Goal: Task Accomplishment & Management: Complete application form

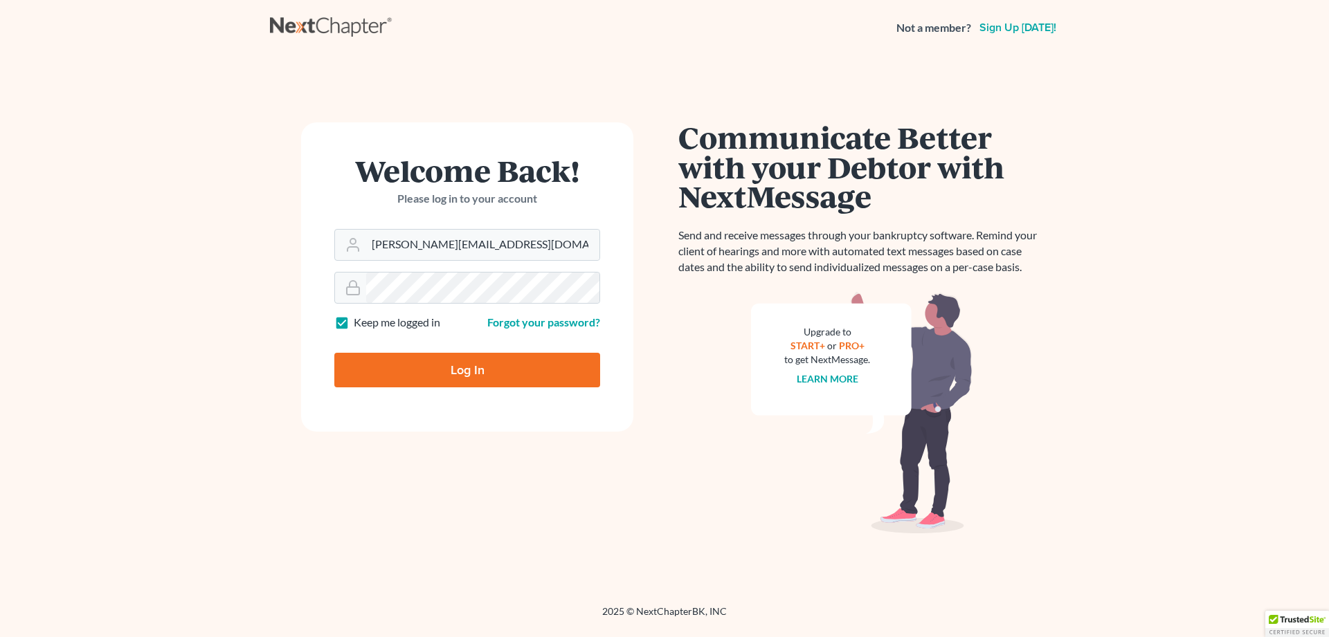
click at [481, 372] on input "Log In" at bounding box center [467, 370] width 266 height 35
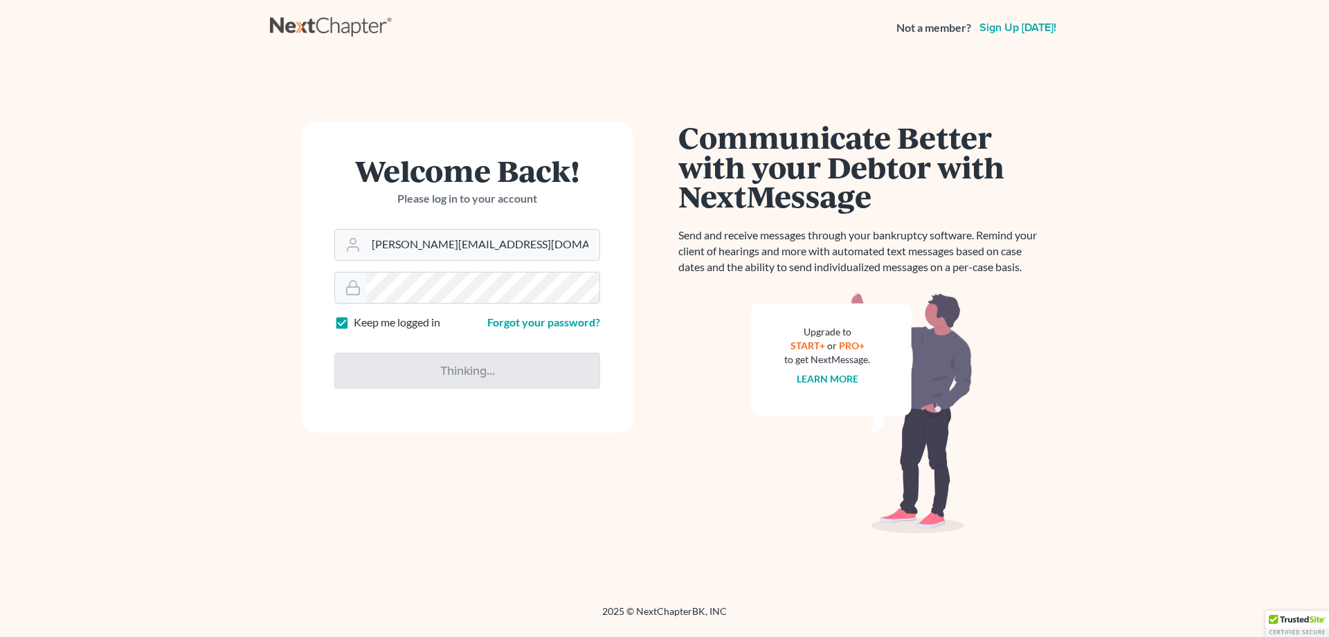
type input "Thinking..."
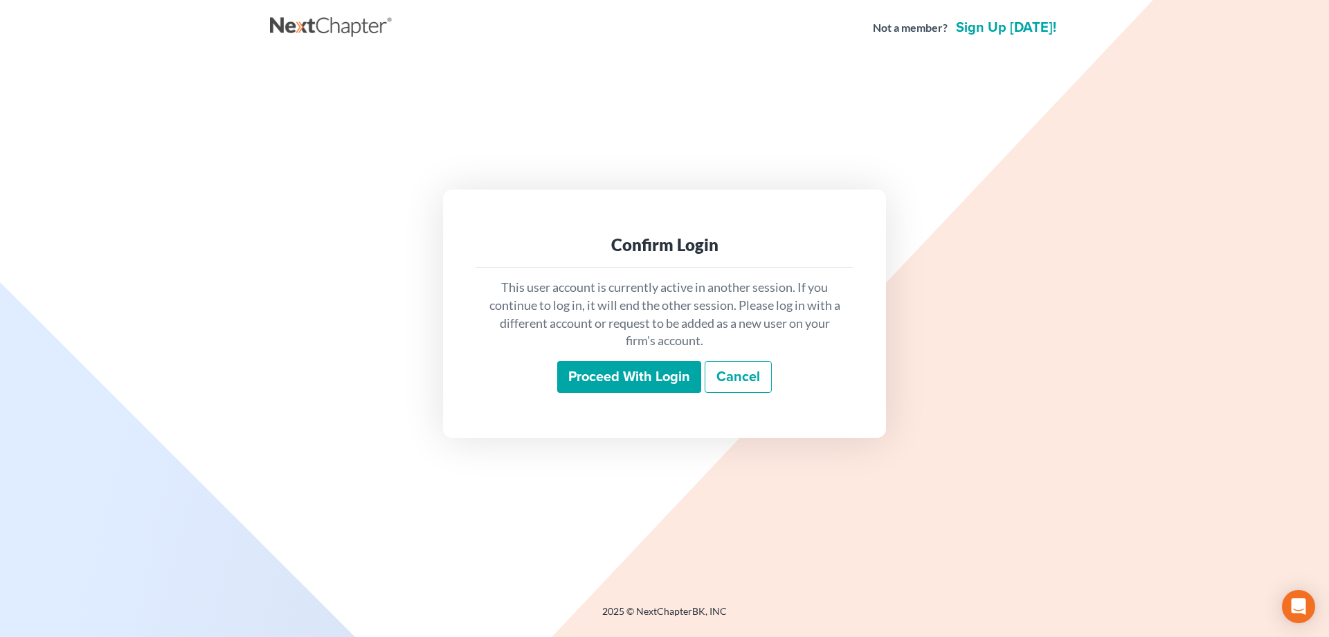
click at [603, 364] on input "Proceed with login" at bounding box center [629, 377] width 144 height 32
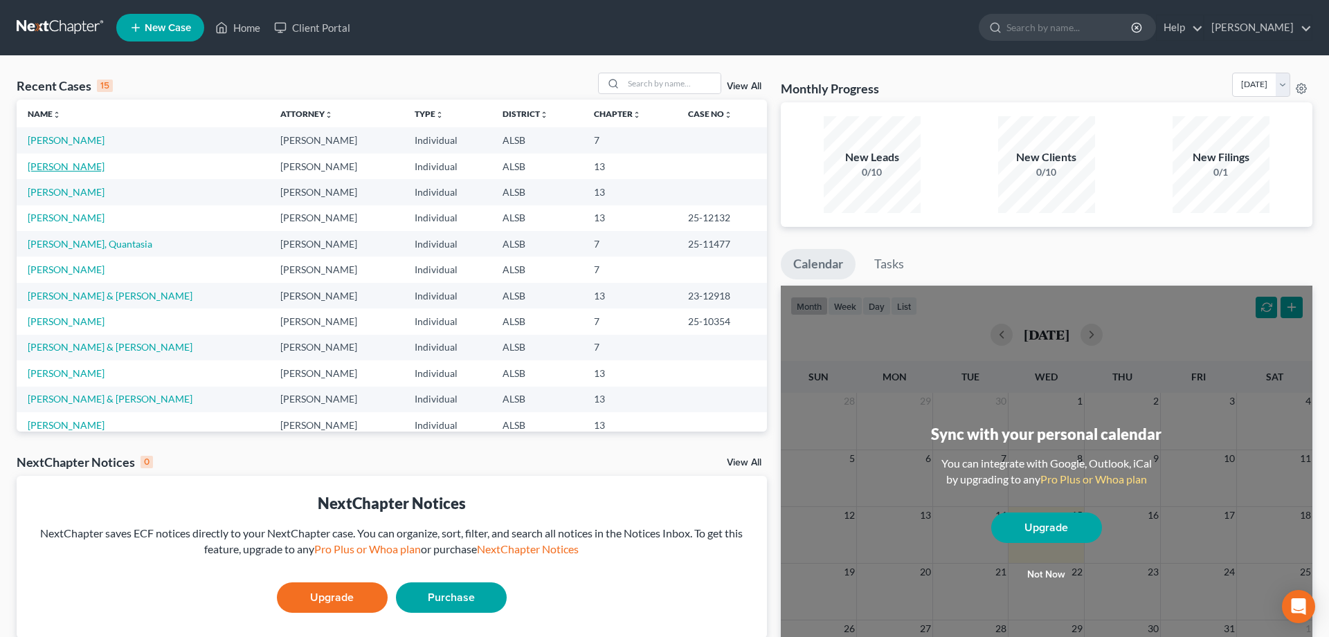
click at [39, 169] on link "Turner, Tiffany" at bounding box center [66, 167] width 77 height 12
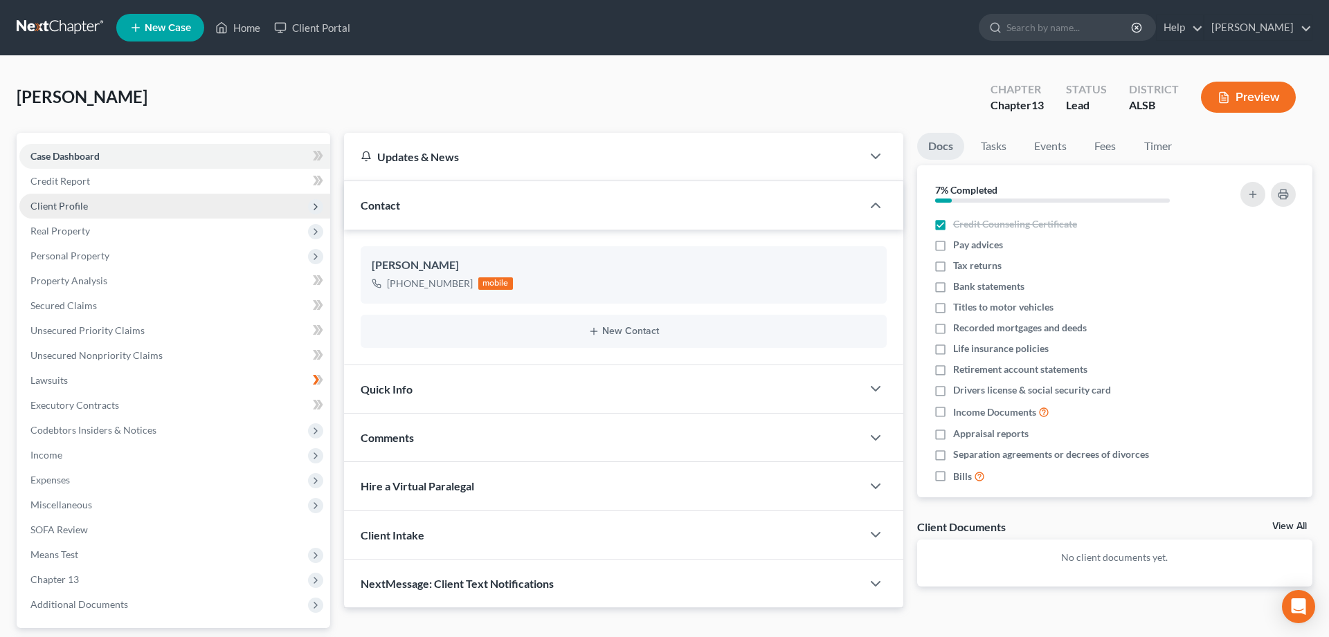
click at [73, 205] on span "Client Profile" at bounding box center [58, 206] width 57 height 12
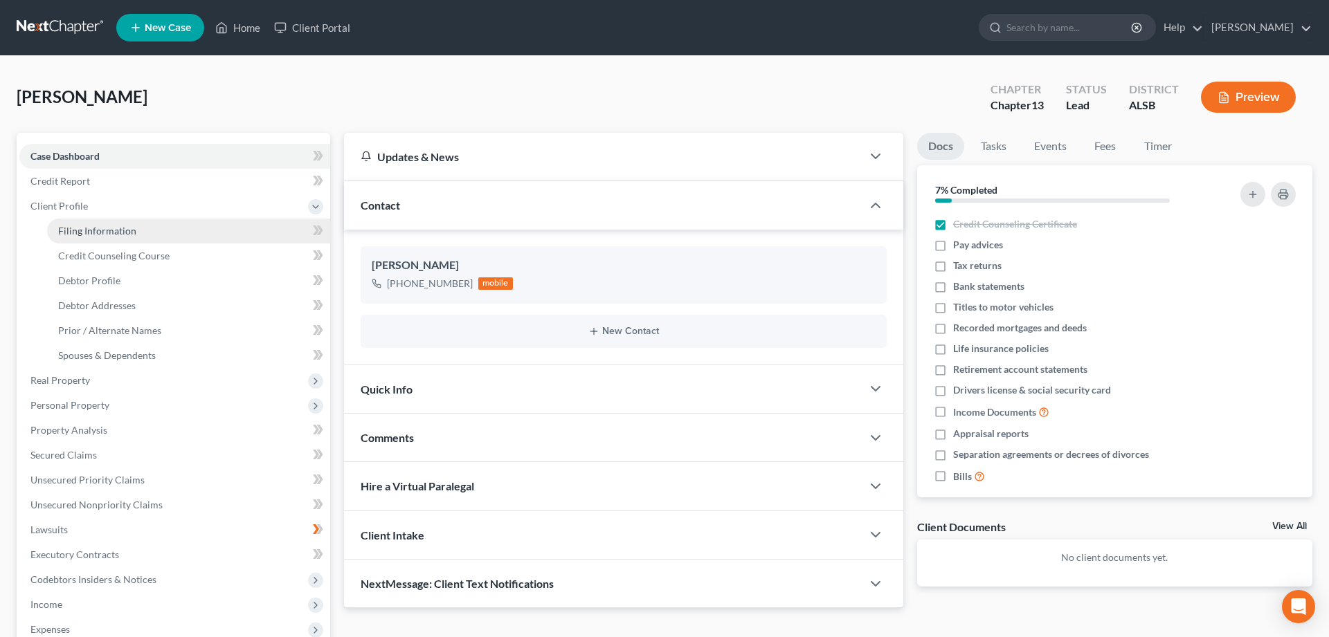
click at [83, 227] on span "Filing Information" at bounding box center [97, 231] width 78 height 12
select select "1"
select select "0"
select select "3"
select select "0"
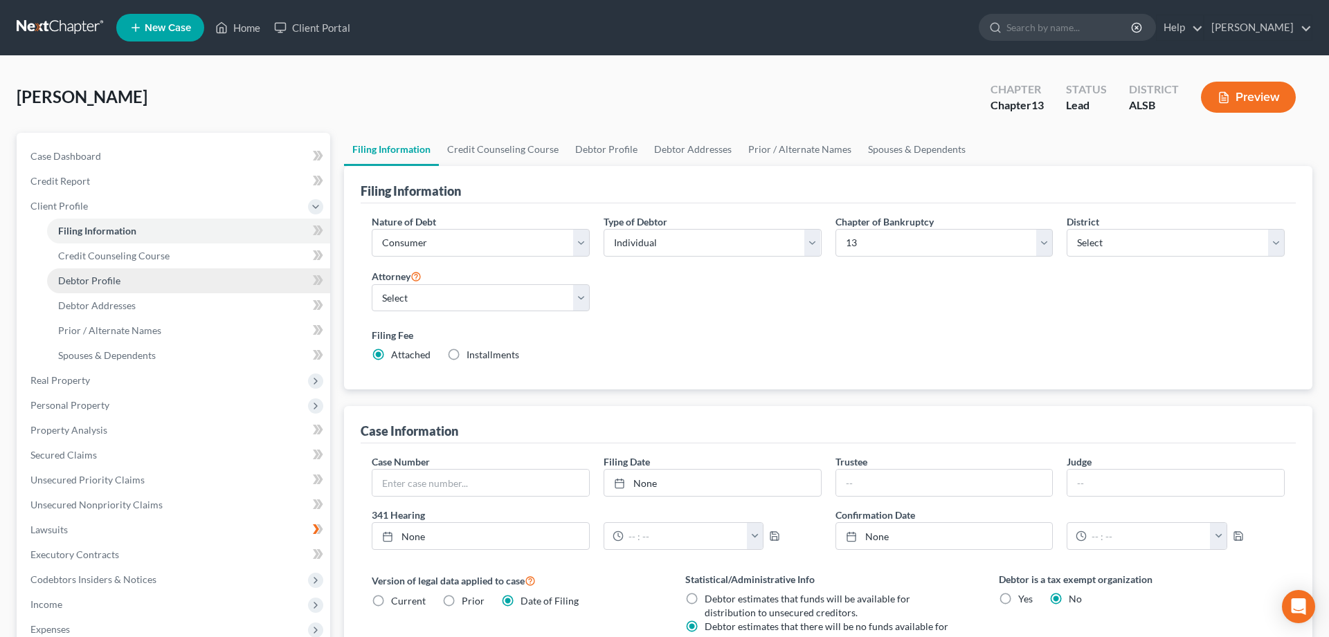
click at [83, 280] on span "Debtor Profile" at bounding box center [89, 281] width 62 height 12
select select "1"
select select "2"
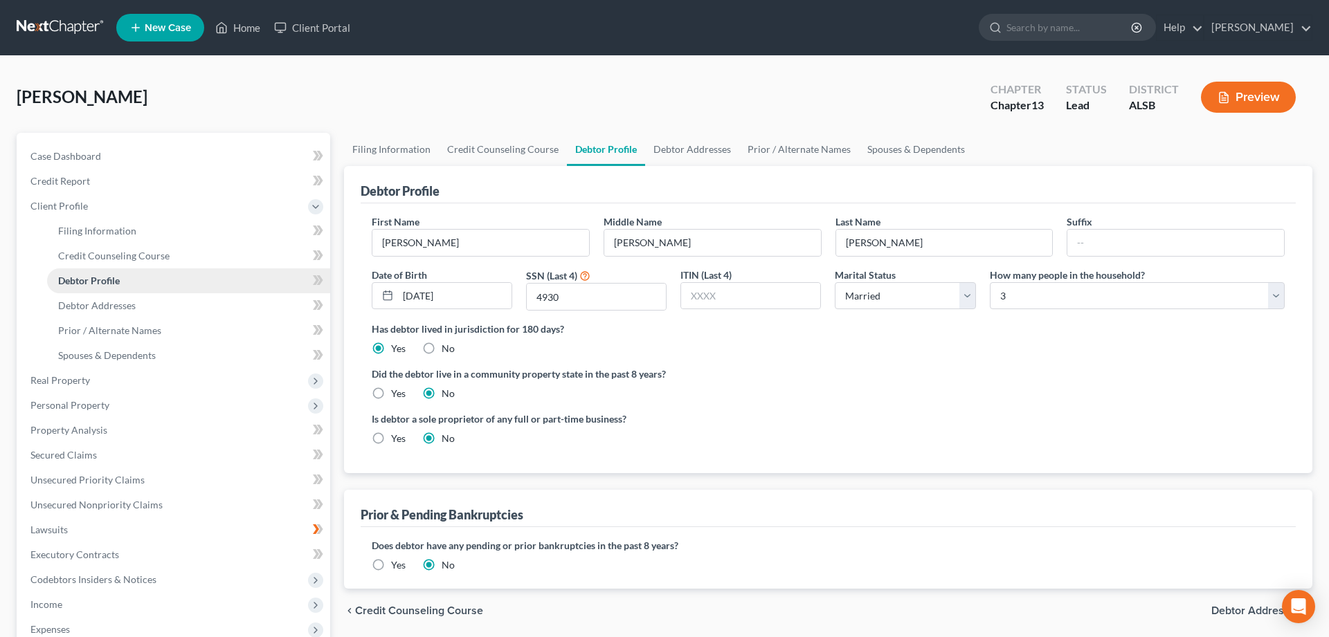
radio input "true"
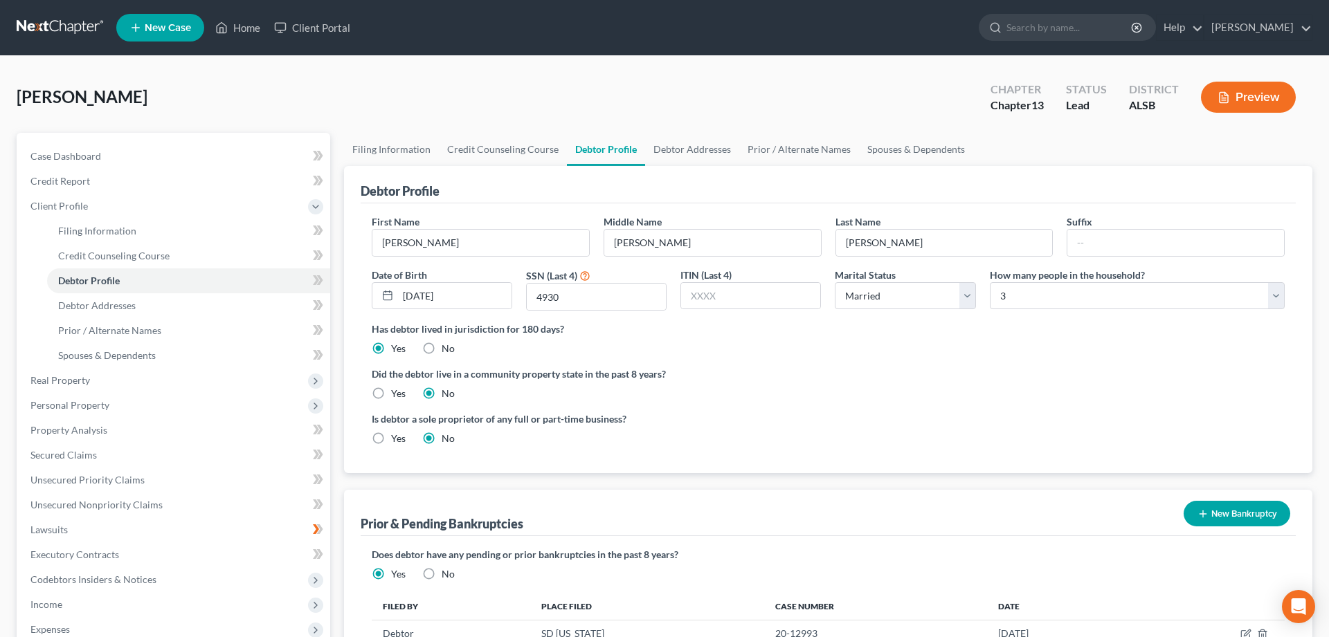
click at [20, 114] on div "Turner, Tiffany Upgraded Chapter Chapter 13 Status Lead District ALSB Preview" at bounding box center [664, 103] width 1295 height 60
click at [590, 297] on input "4930" at bounding box center [596, 297] width 139 height 26
type input "4936"
click at [83, 302] on span "Debtor Addresses" at bounding box center [96, 306] width 77 height 12
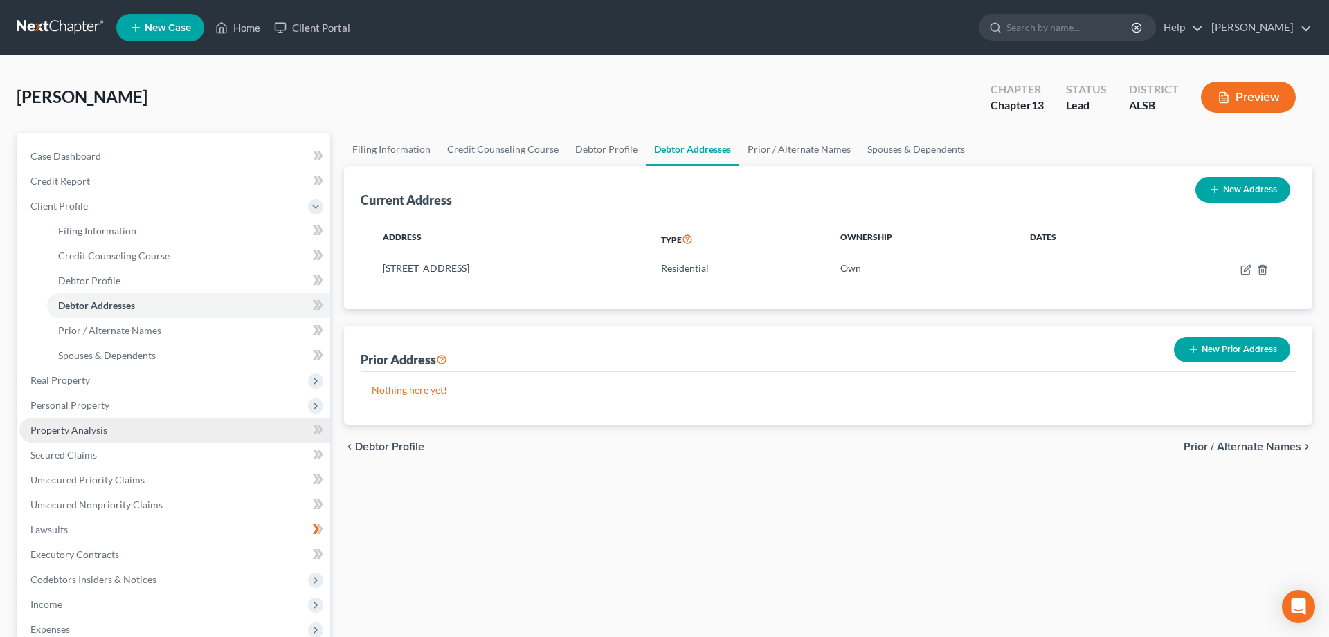
click at [55, 430] on span "Property Analysis" at bounding box center [68, 430] width 77 height 12
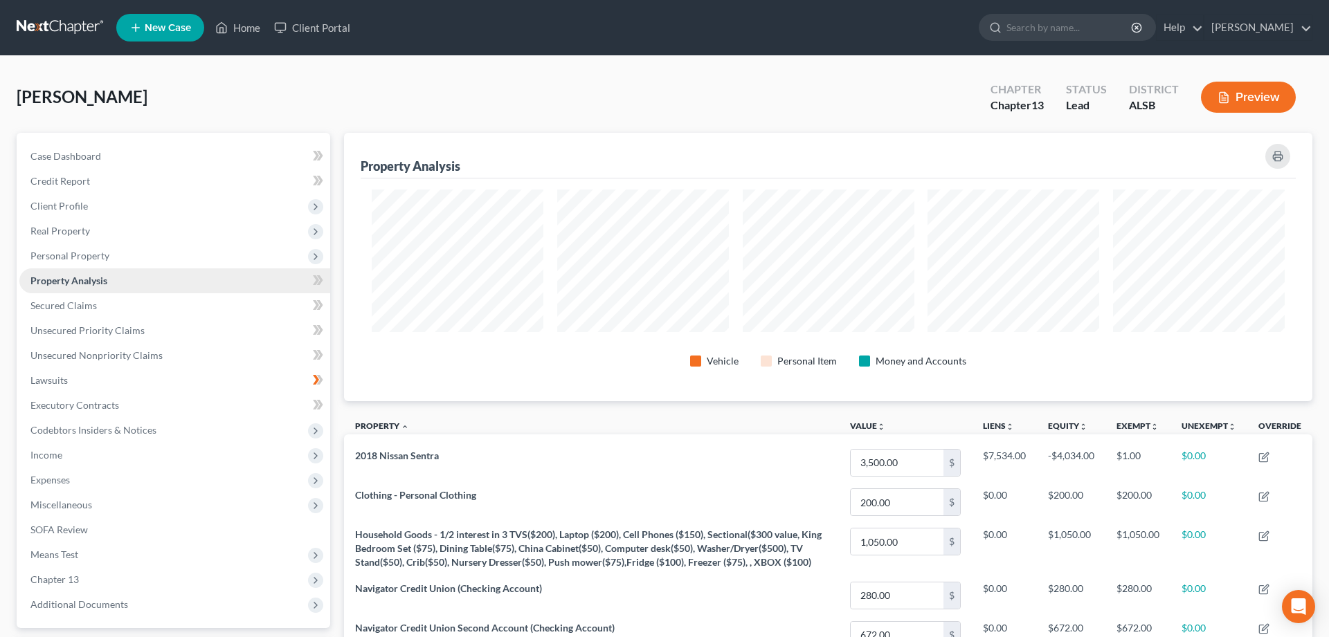
scroll to position [268, 968]
click at [63, 203] on span "Client Profile" at bounding box center [58, 206] width 57 height 12
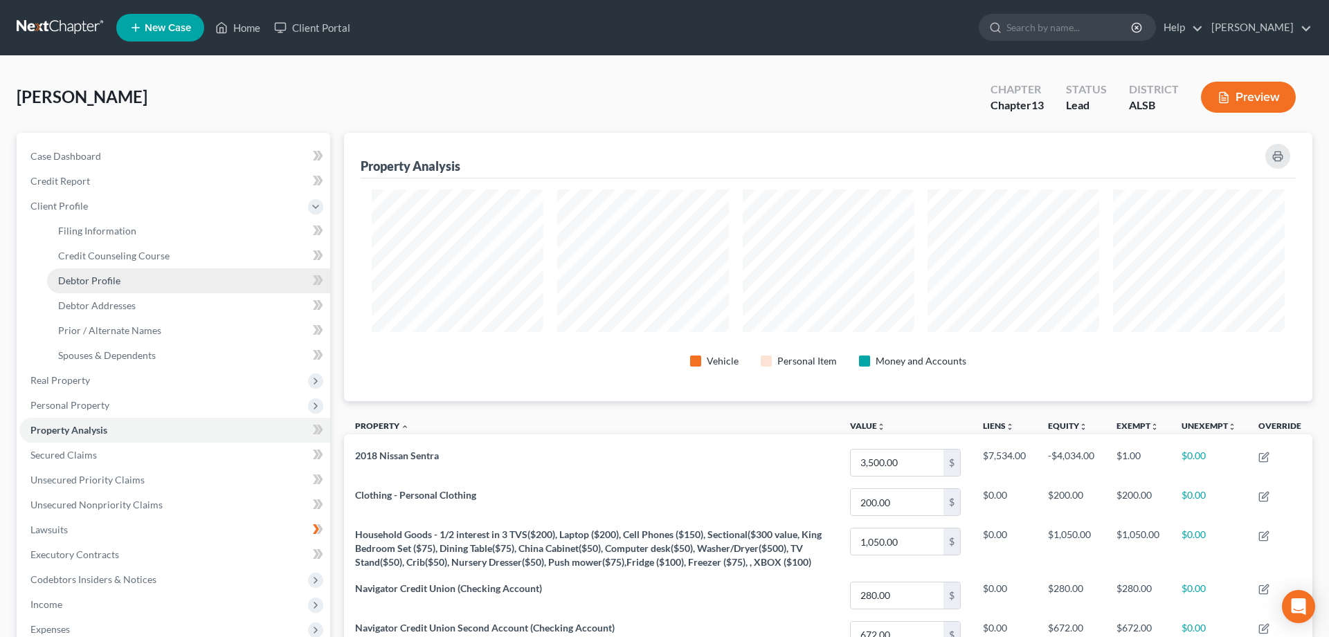
click at [99, 282] on span "Debtor Profile" at bounding box center [89, 281] width 62 height 12
select select "1"
select select "2"
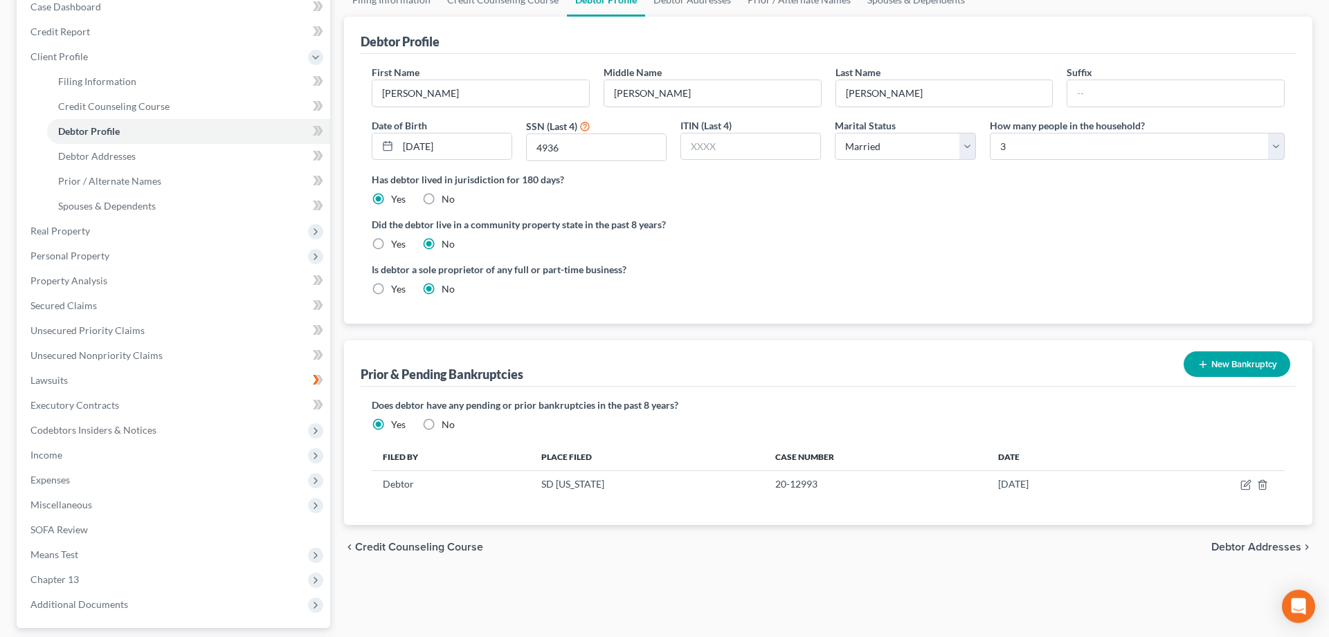
scroll to position [271, 0]
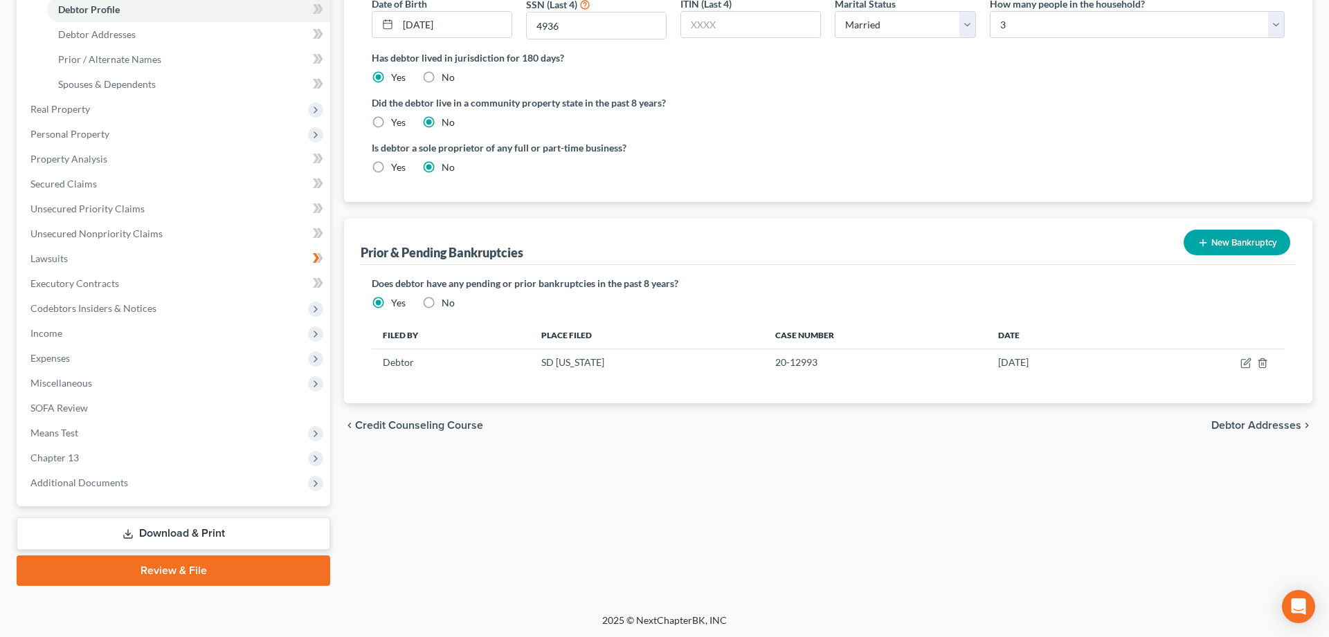
click at [163, 534] on link "Download & Print" at bounding box center [173, 534] width 313 height 33
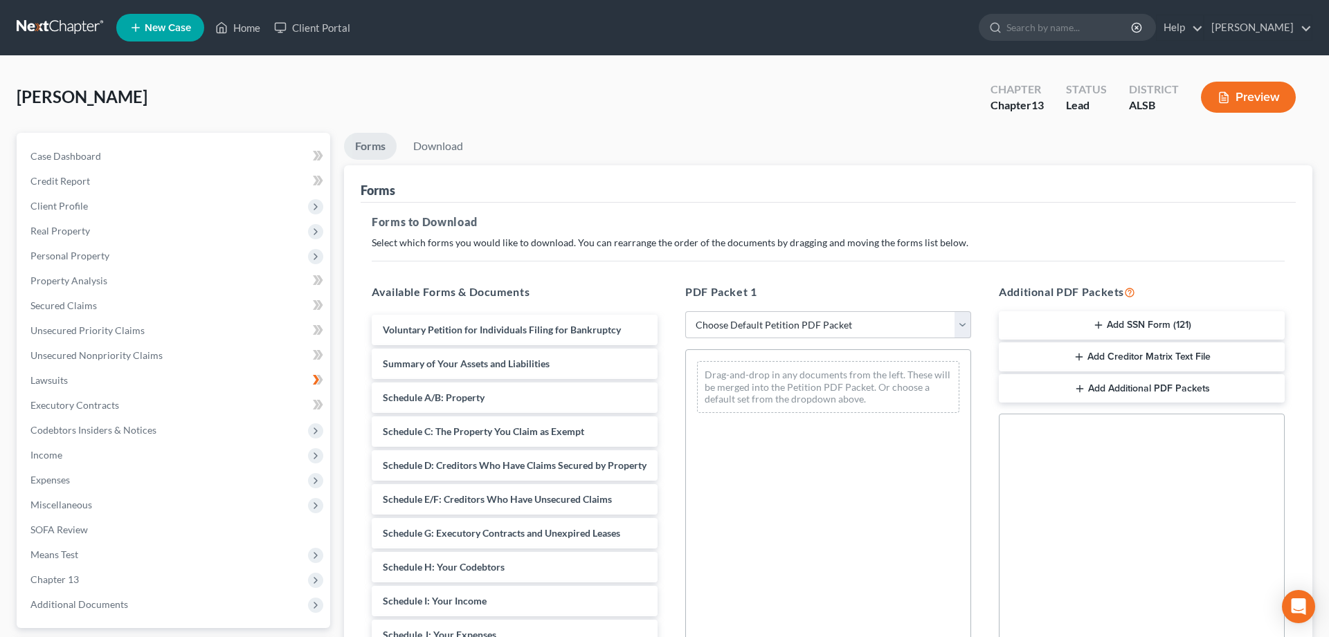
drag, startPoint x: 1154, startPoint y: 321, endPoint x: 855, endPoint y: 385, distance: 306.3
click at [855, 385] on div "Available Forms & Documents Voluntary Petition for Individuals Filing for Bankr…" at bounding box center [828, 507] width 940 height 469
click at [1099, 327] on icon "button" at bounding box center [1098, 325] width 11 height 11
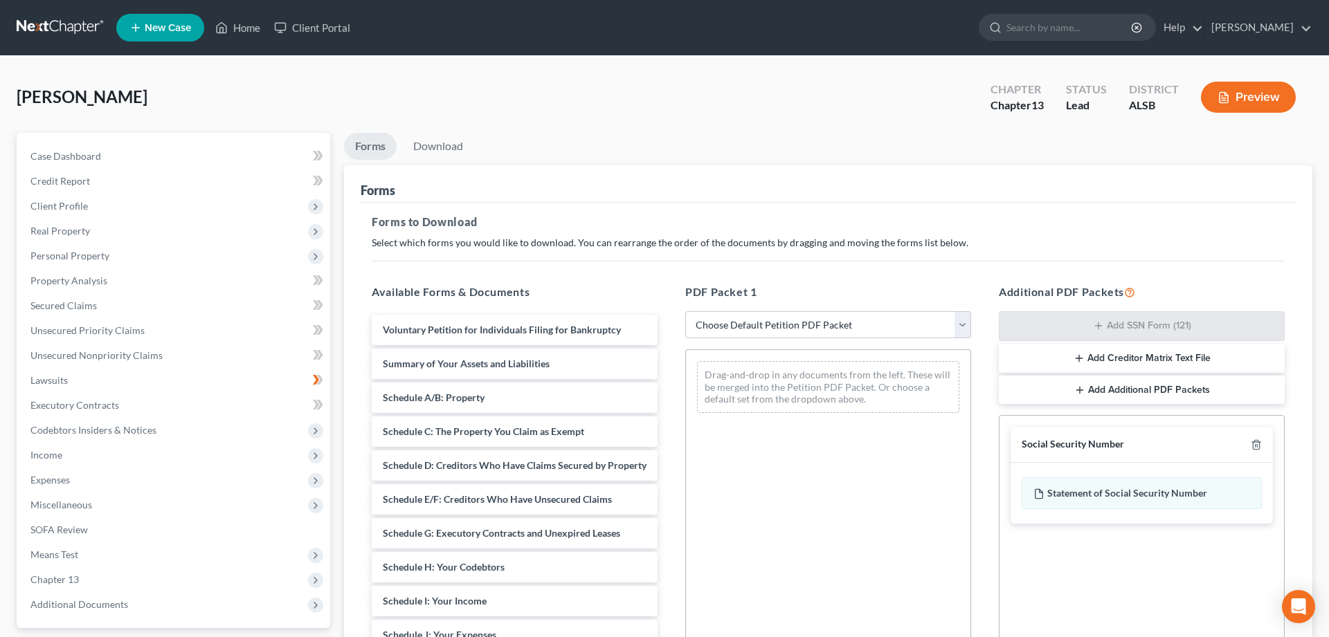
scroll to position [217, 0]
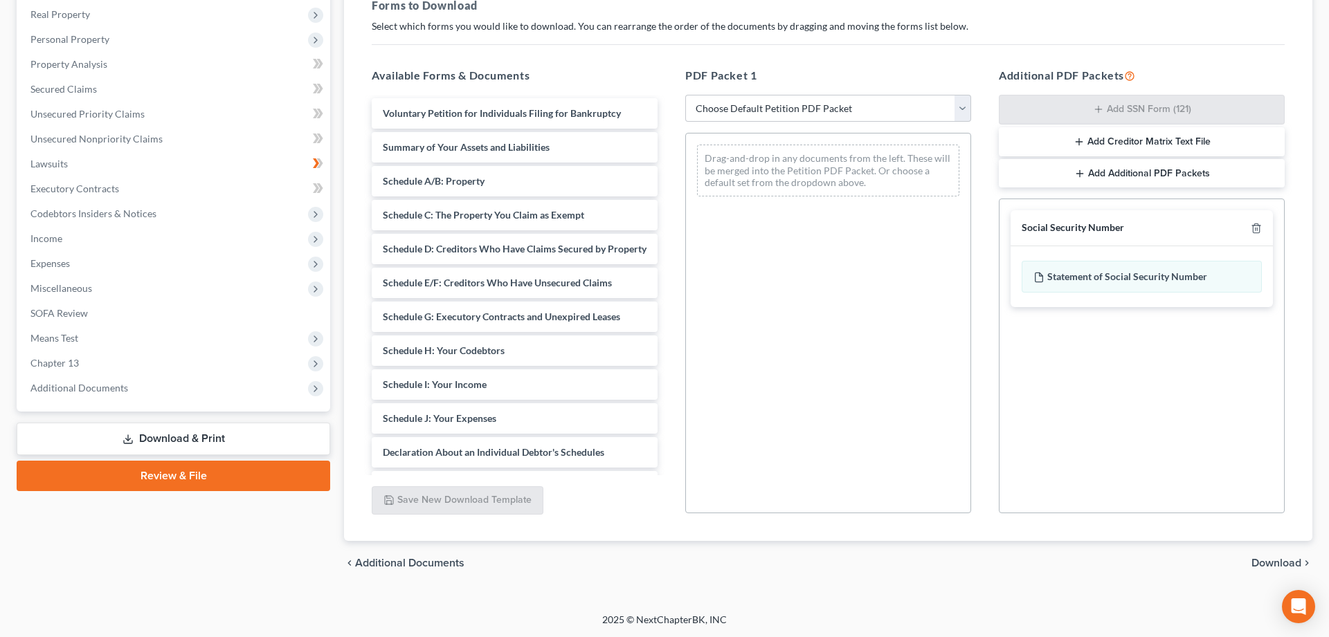
click at [1290, 563] on span "Download" at bounding box center [1276, 563] width 50 height 11
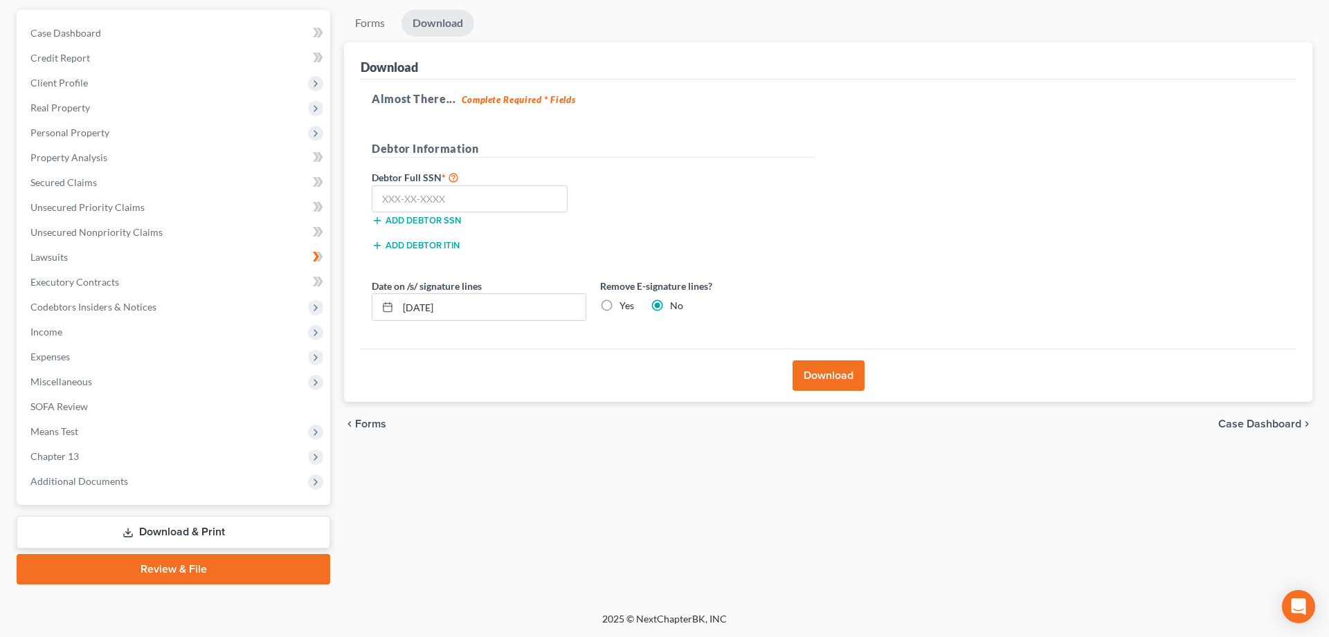
scroll to position [122, 0]
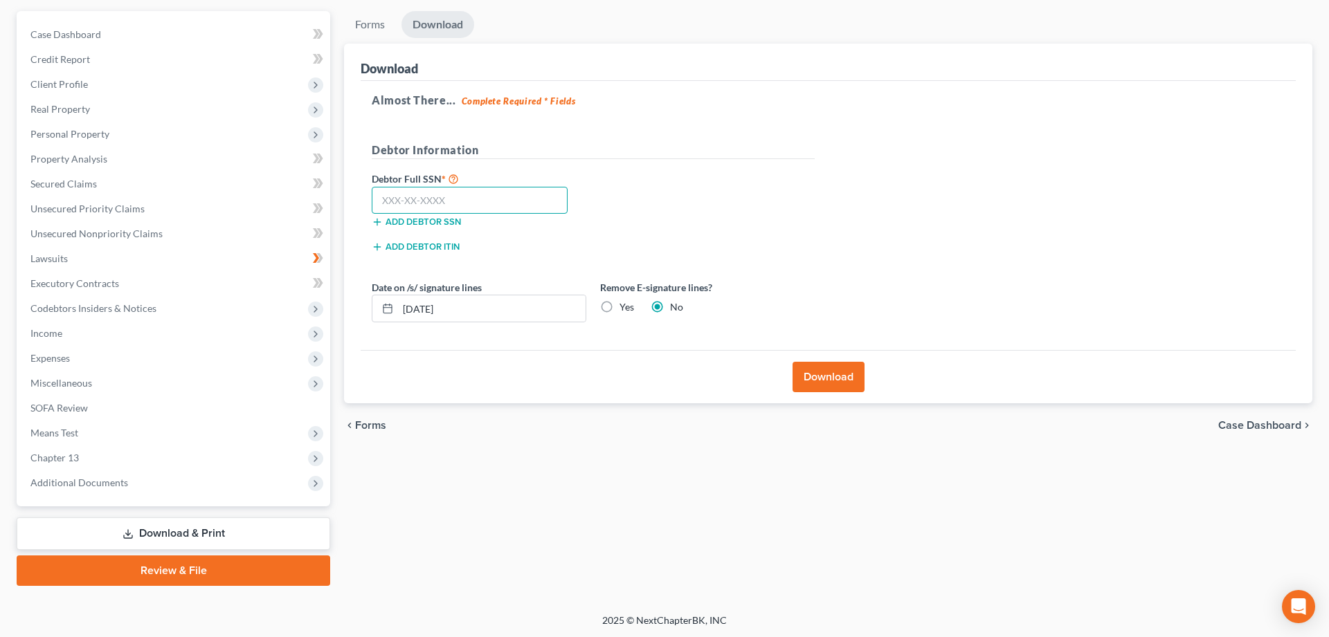
click at [423, 204] on input "text" at bounding box center [470, 201] width 196 height 28
type input "422-45-4936"
click at [619, 306] on label "Yes" at bounding box center [626, 307] width 15 height 14
click at [625, 306] on input "Yes" at bounding box center [629, 304] width 9 height 9
radio input "true"
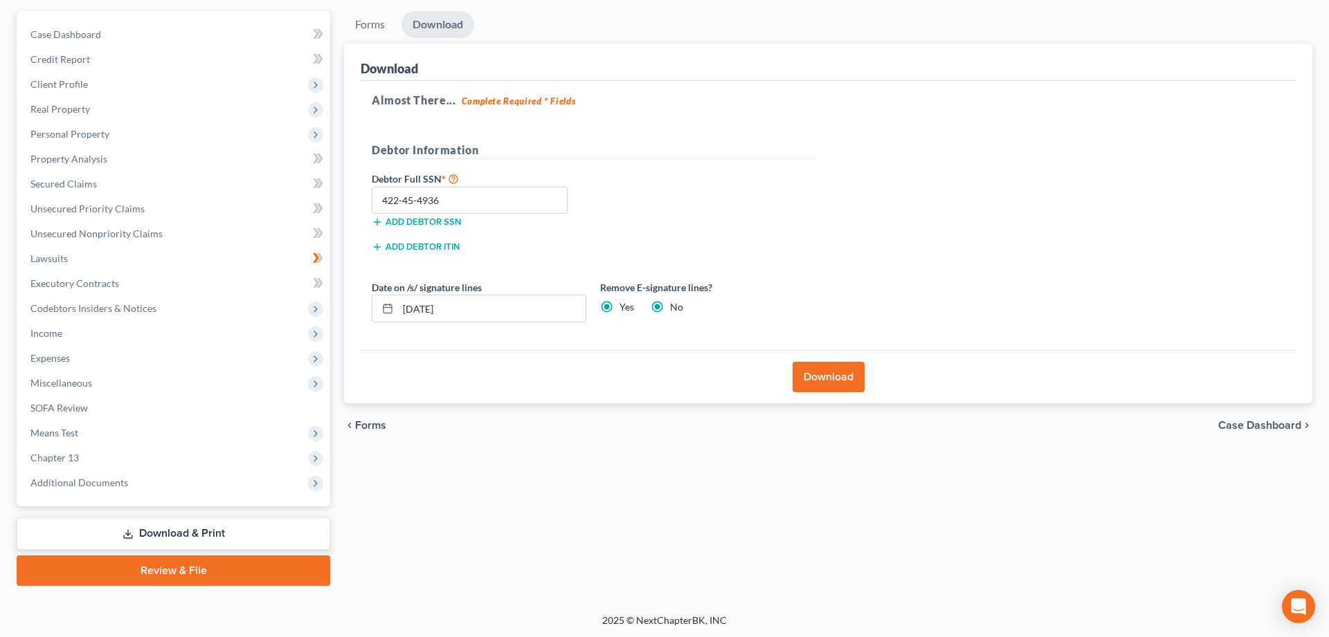
radio input "false"
click at [835, 378] on button "Download" at bounding box center [828, 377] width 72 height 30
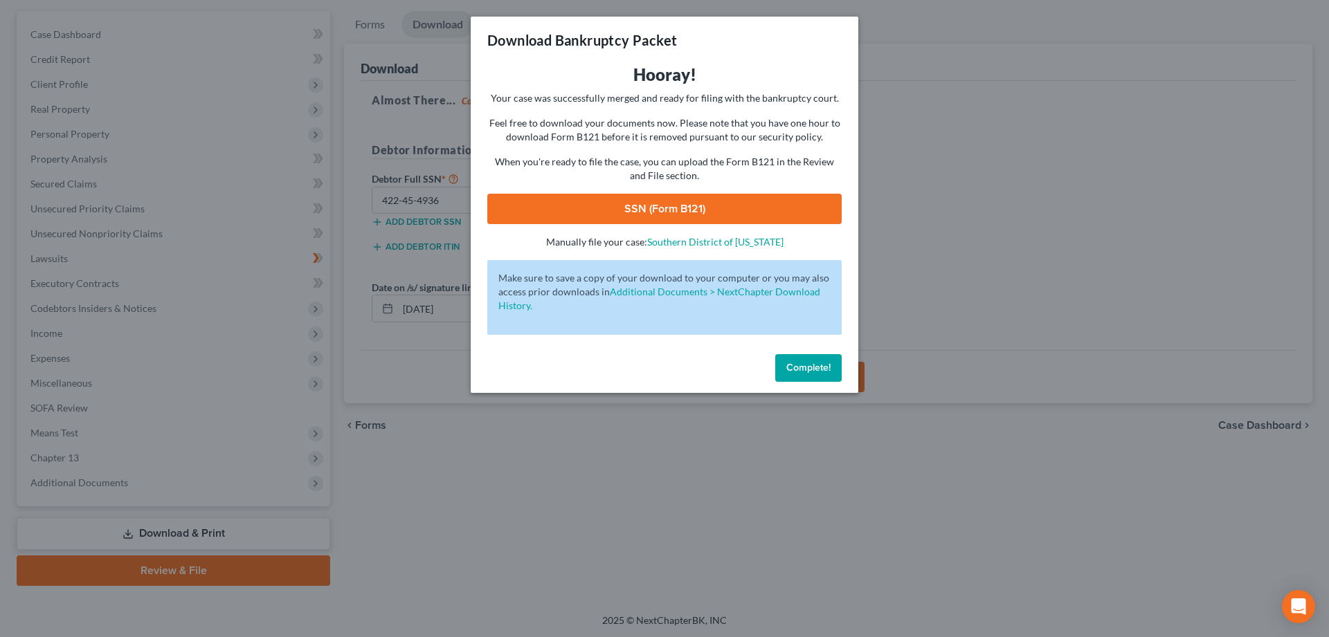
click at [633, 204] on link "SSN (Form B121)" at bounding box center [664, 209] width 354 height 30
